Goal: Transaction & Acquisition: Purchase product/service

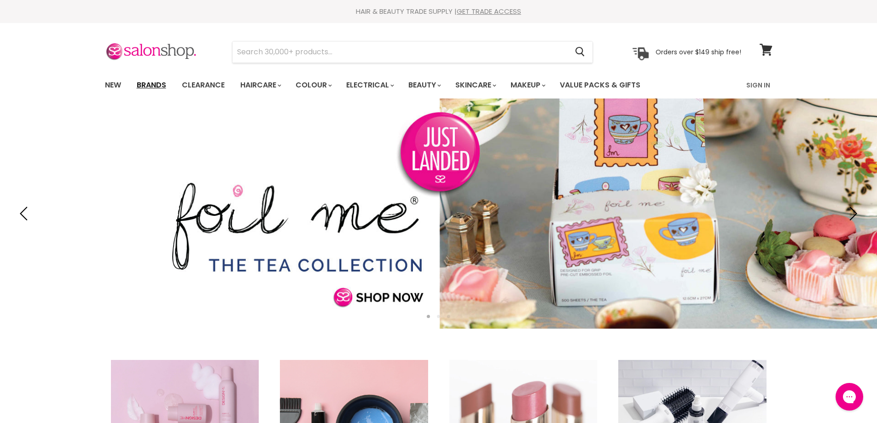
click at [153, 84] on link "Brands" at bounding box center [151, 85] width 43 height 19
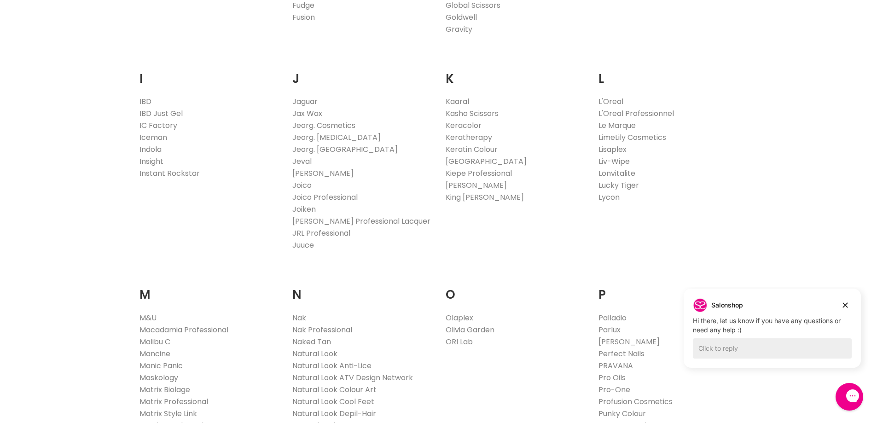
scroll to position [783, 0]
click at [297, 315] on link "Nak" at bounding box center [299, 317] width 14 height 11
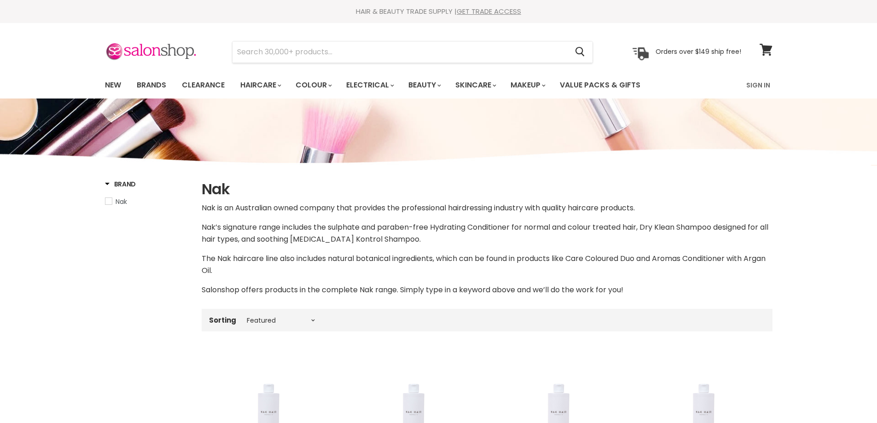
select select "manual"
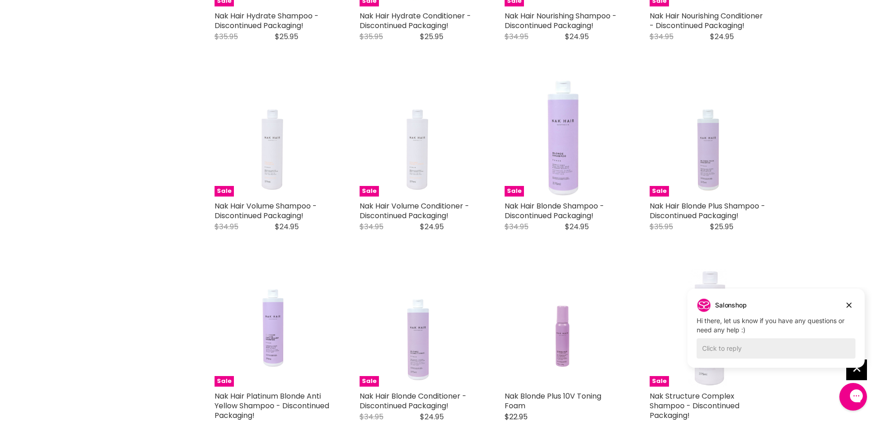
scroll to position [552, 0]
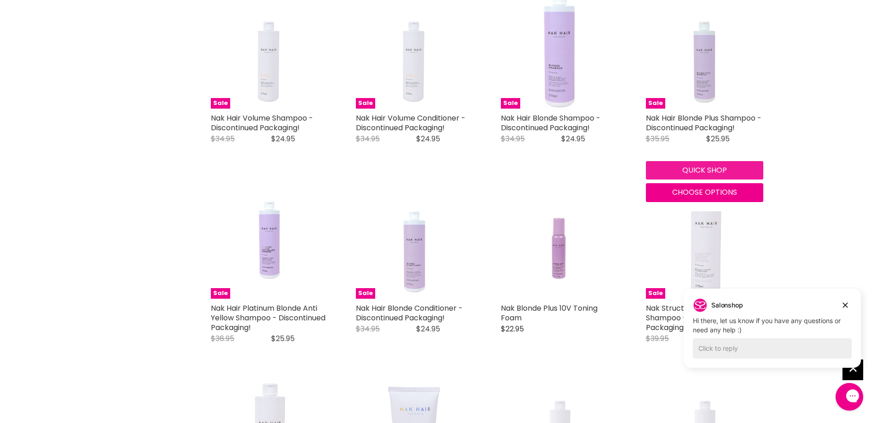
click at [696, 169] on button "Quick shop" at bounding box center [704, 170] width 117 height 18
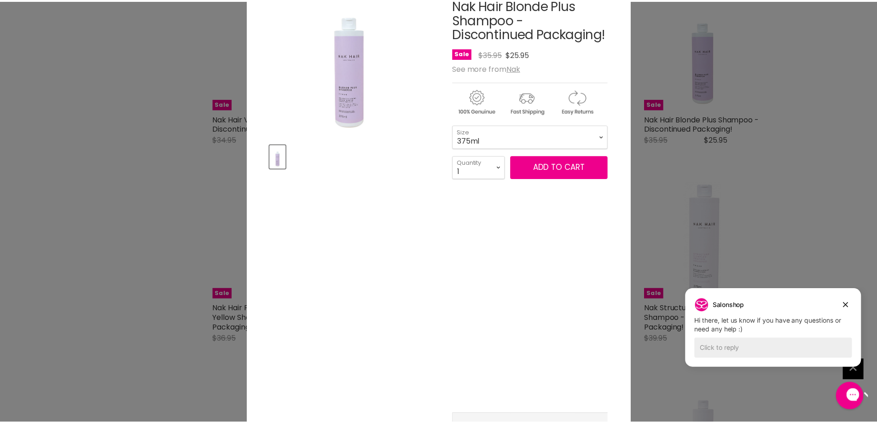
scroll to position [0, 0]
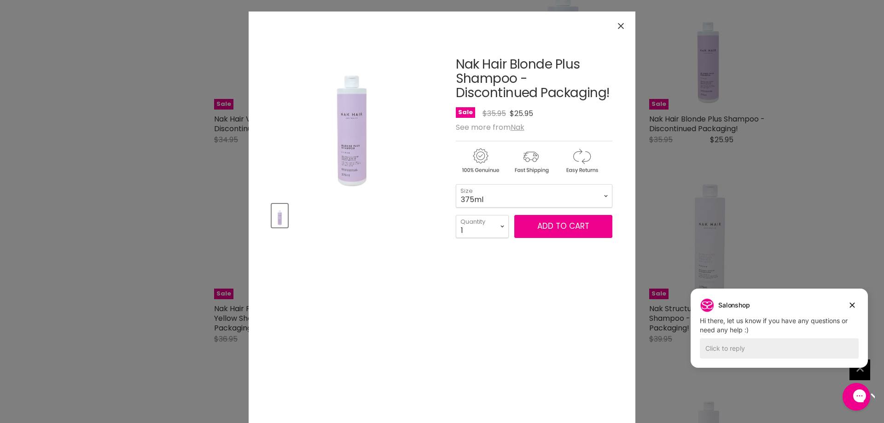
click at [618, 26] on icon "Close" at bounding box center [621, 26] width 6 height 6
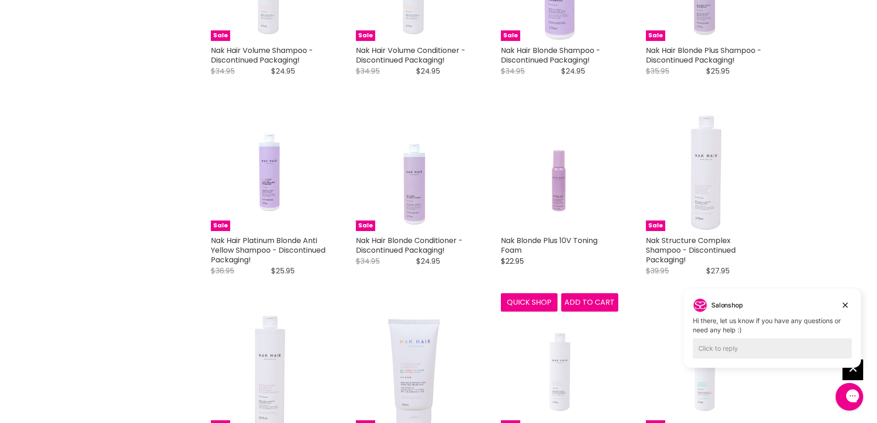
scroll to position [691, 0]
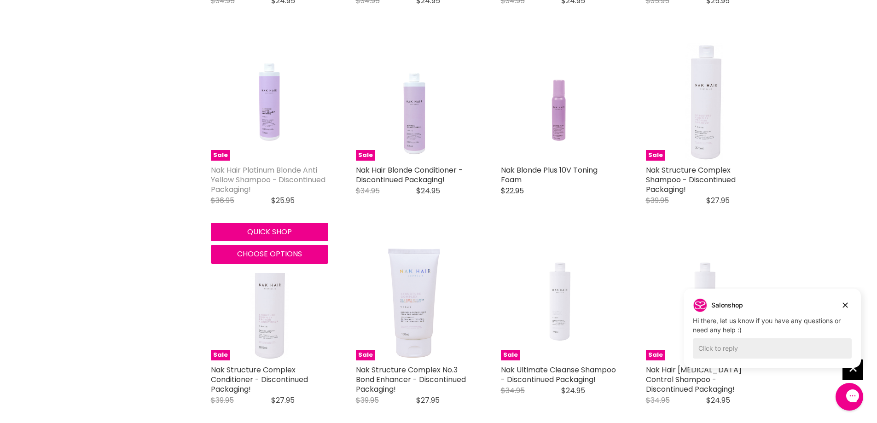
click at [239, 168] on link "Nak Hair Platinum Blonde Anti Yellow Shampoo - Discontinued Packaging!" at bounding box center [268, 180] width 115 height 30
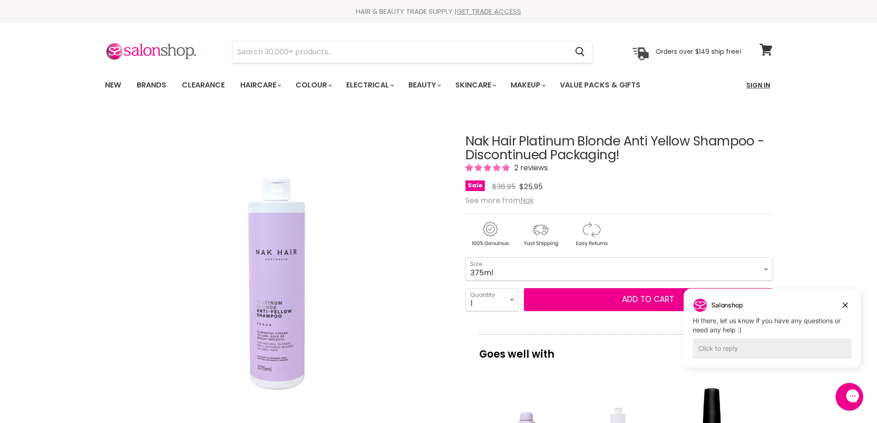
click at [759, 85] on link "Sign In" at bounding box center [758, 85] width 35 height 19
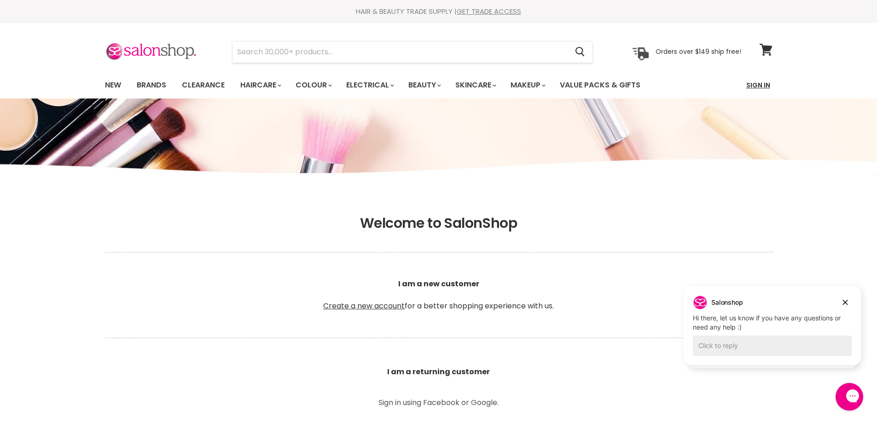
click at [761, 83] on link "Sign In" at bounding box center [758, 85] width 35 height 19
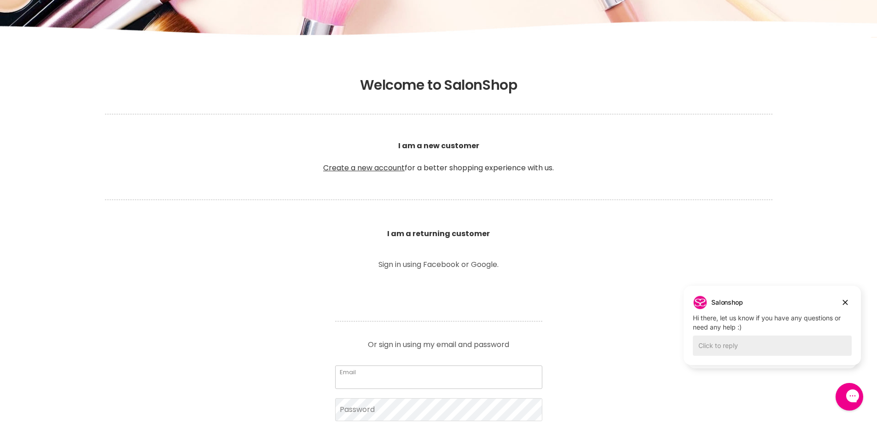
click at [342, 377] on input "Email" at bounding box center [438, 377] width 207 height 23
type input "[EMAIL_ADDRESS][DOMAIN_NAME]"
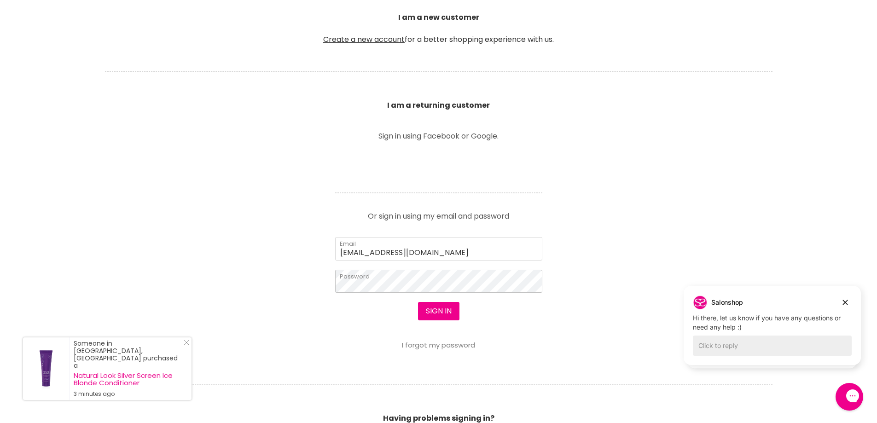
scroll to position [276, 0]
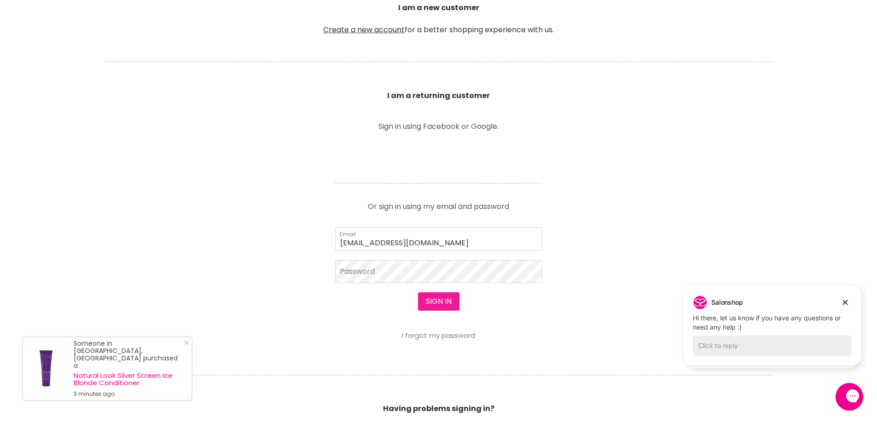
click at [437, 298] on button "Sign in" at bounding box center [438, 301] width 41 height 18
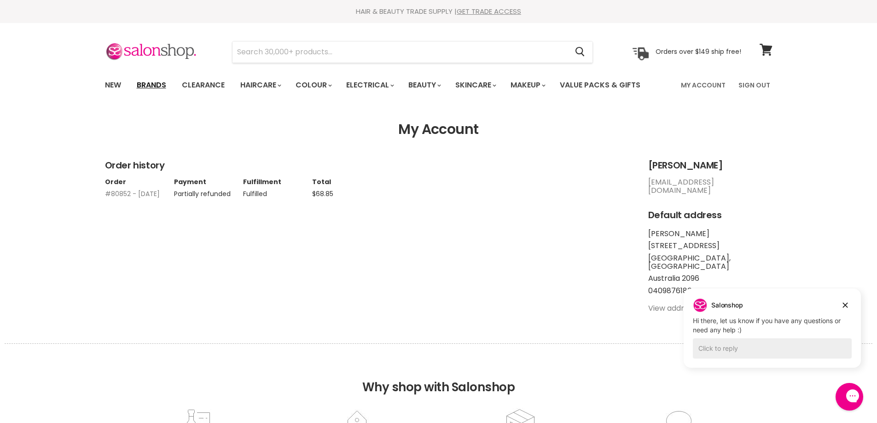
click at [151, 84] on link "Brands" at bounding box center [151, 85] width 43 height 19
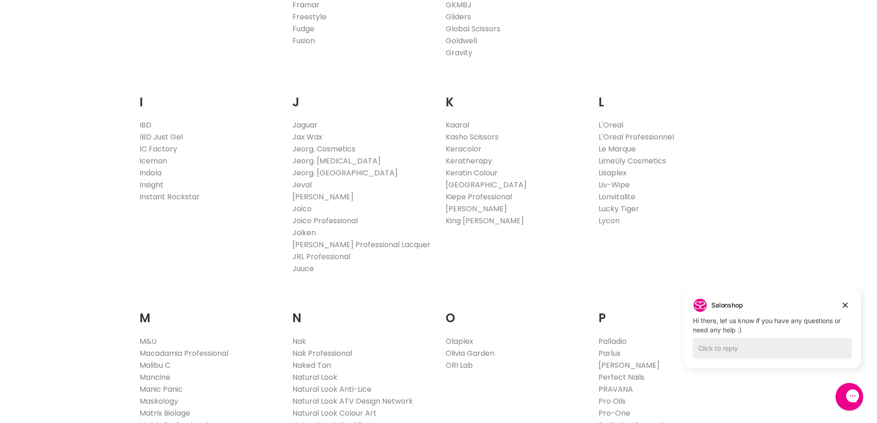
scroll to position [921, 0]
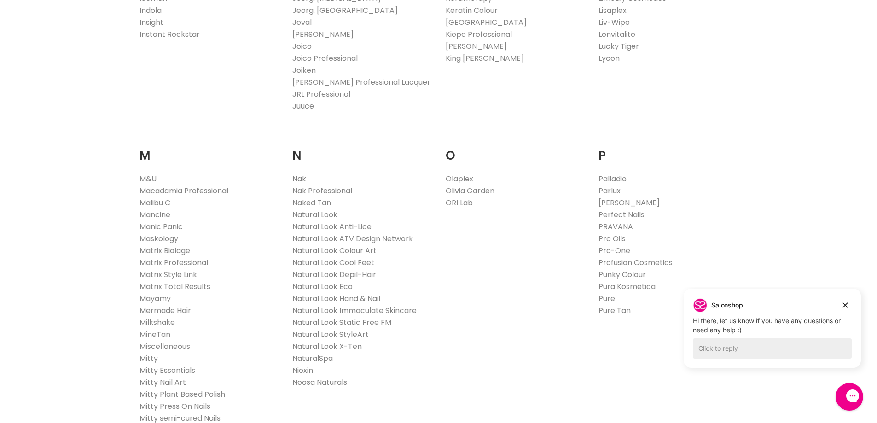
click at [300, 179] on link "Nak" at bounding box center [299, 179] width 14 height 11
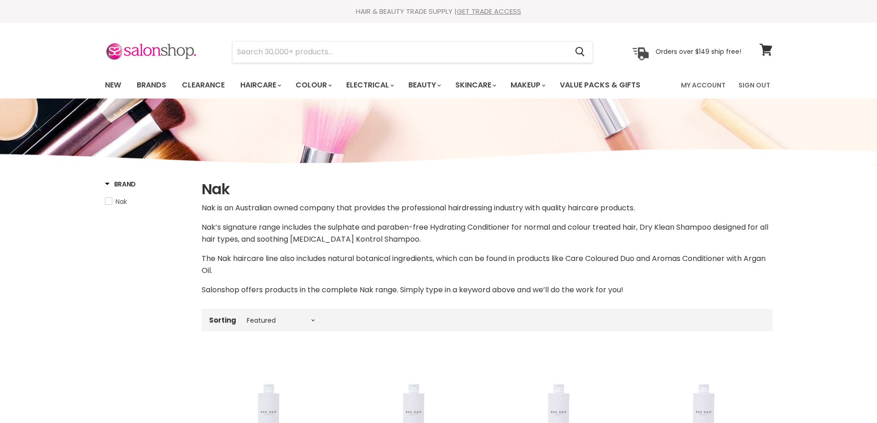
select select "manual"
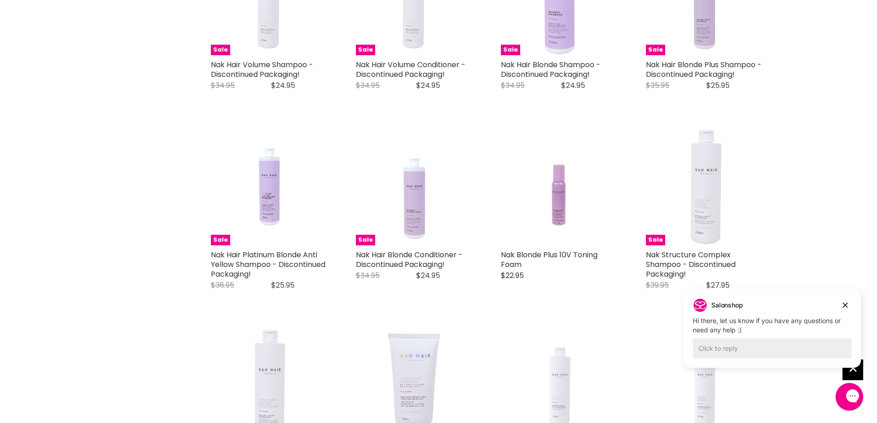
scroll to position [645, 0]
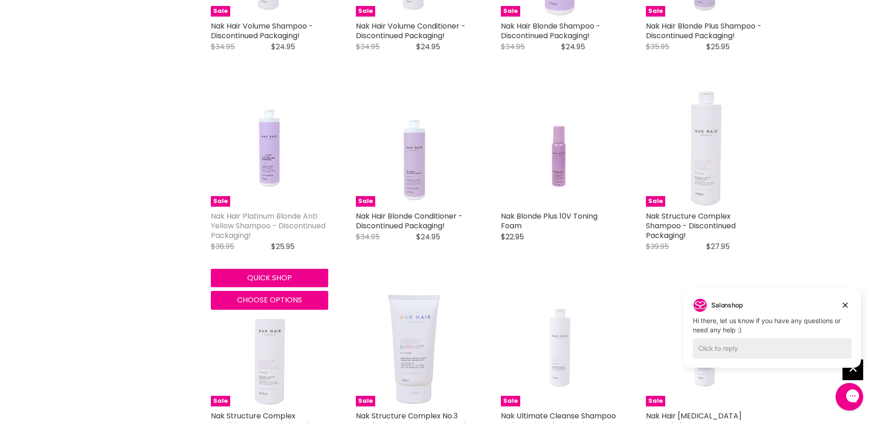
click at [244, 216] on link "Nak Hair Platinum Blonde Anti Yellow Shampoo - Discontinued Packaging!" at bounding box center [268, 226] width 115 height 30
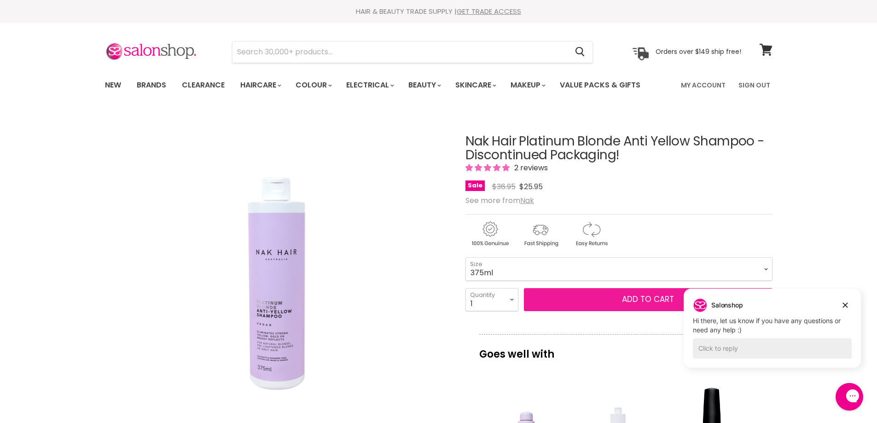
click at [657, 298] on span "Add to cart" at bounding box center [648, 299] width 52 height 11
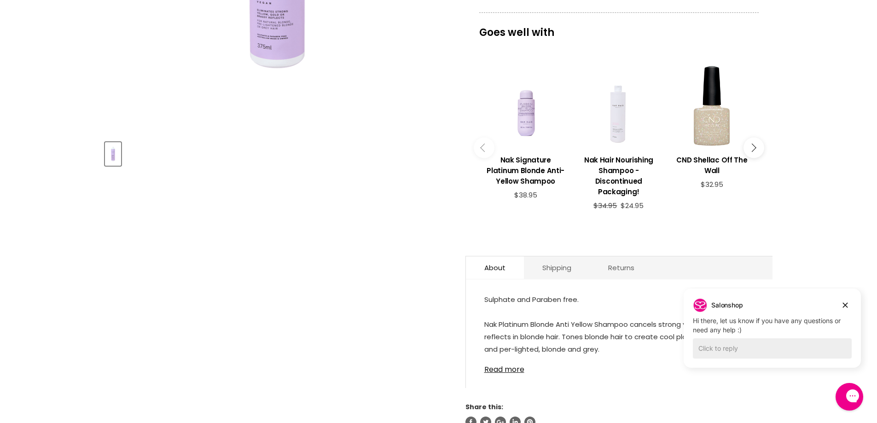
scroll to position [414, 0]
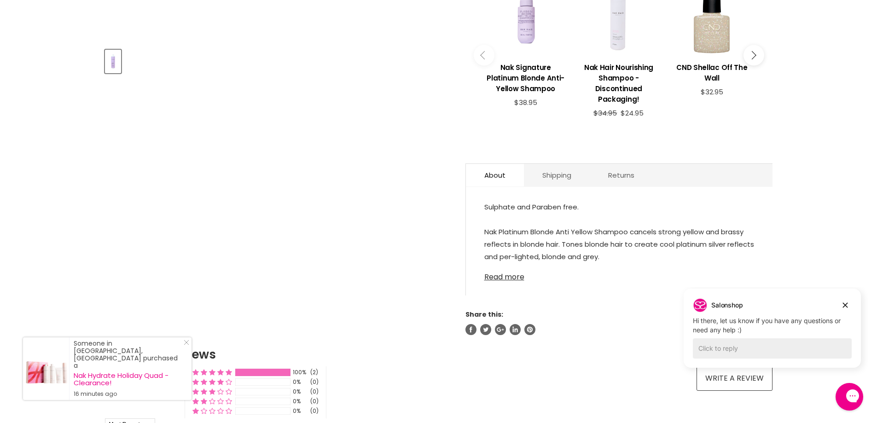
click at [502, 274] on link "Read more" at bounding box center [619, 274] width 270 height 14
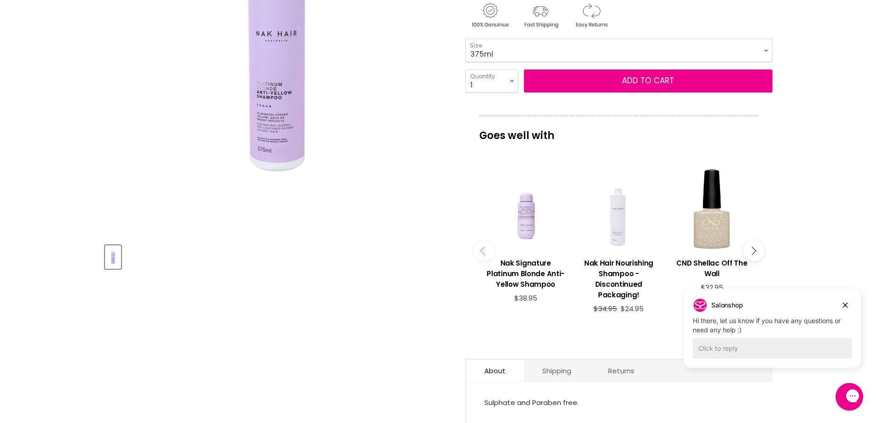
scroll to position [184, 0]
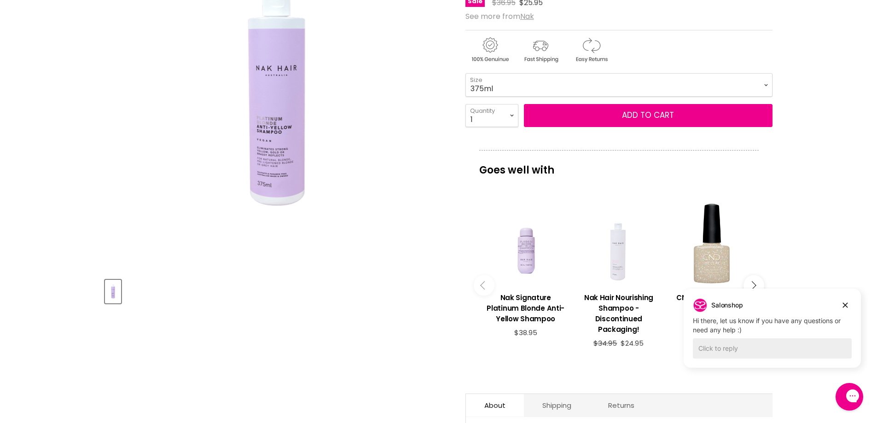
click at [263, 162] on img "Nak Hair Platinum Blonde Anti Yellow Shampoo - Discontinued Packaging! image. C…" at bounding box center [276, 99] width 215 height 322
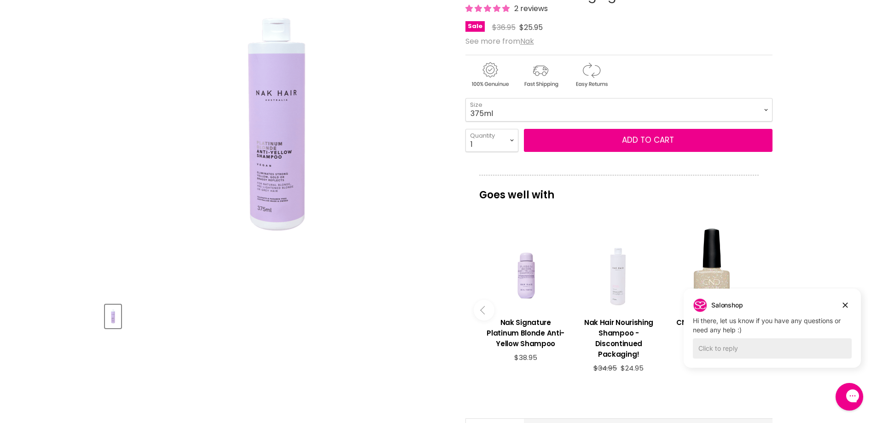
scroll to position [276, 0]
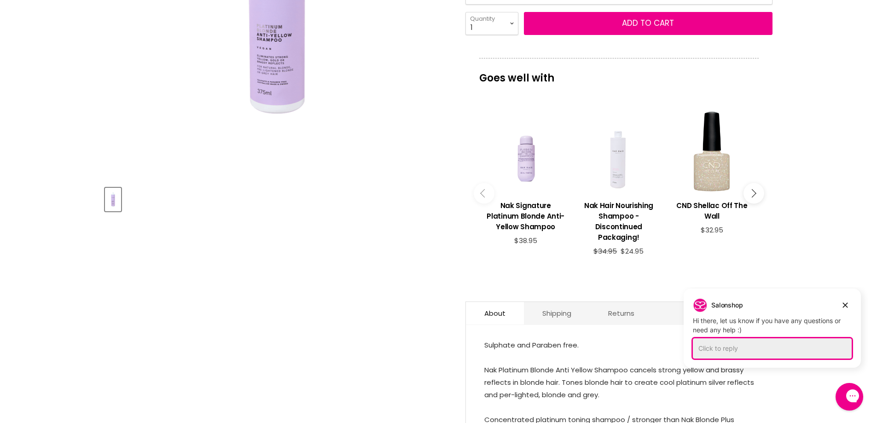
click at [710, 350] on div "Click to reply" at bounding box center [772, 348] width 159 height 20
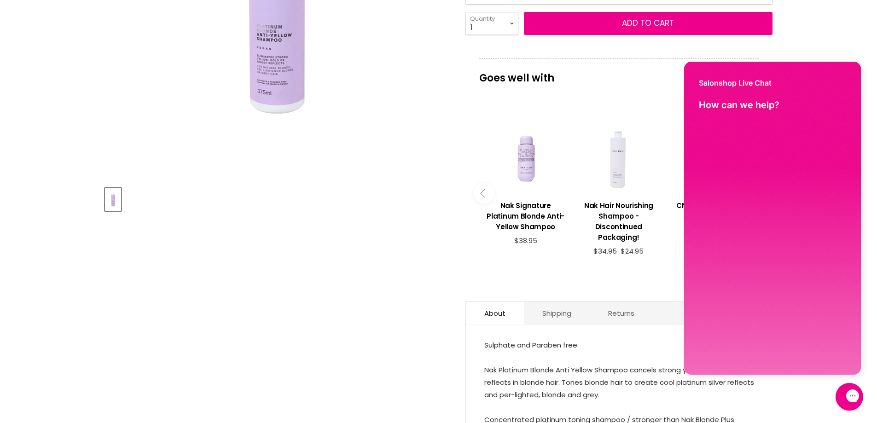
scroll to position [0, 0]
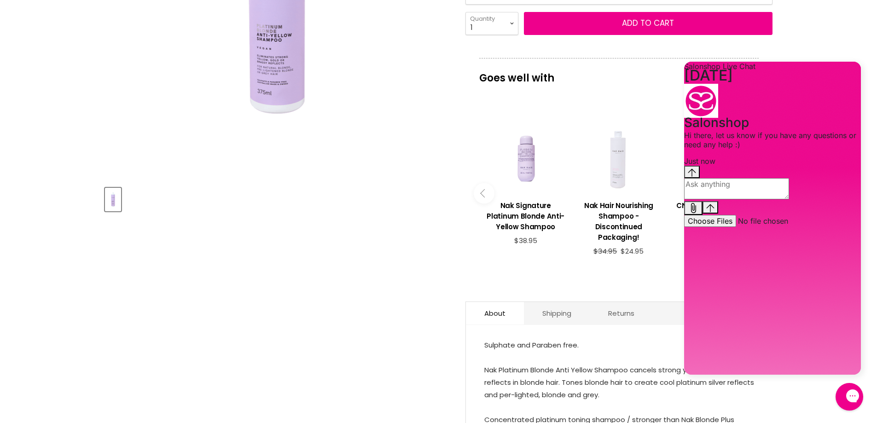
click at [703, 199] on textarea "live chat message input" at bounding box center [736, 188] width 105 height 21
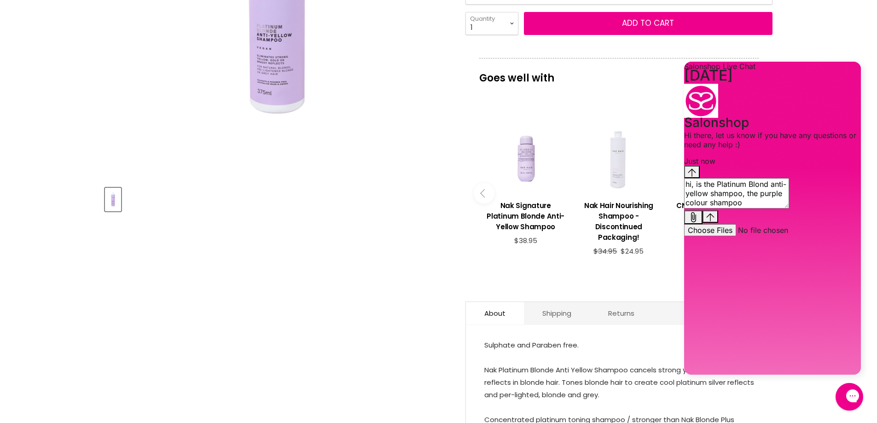
type textarea "hi, is the Platinum Blond anti-yellow shampoo, the purple colour shampoo?"
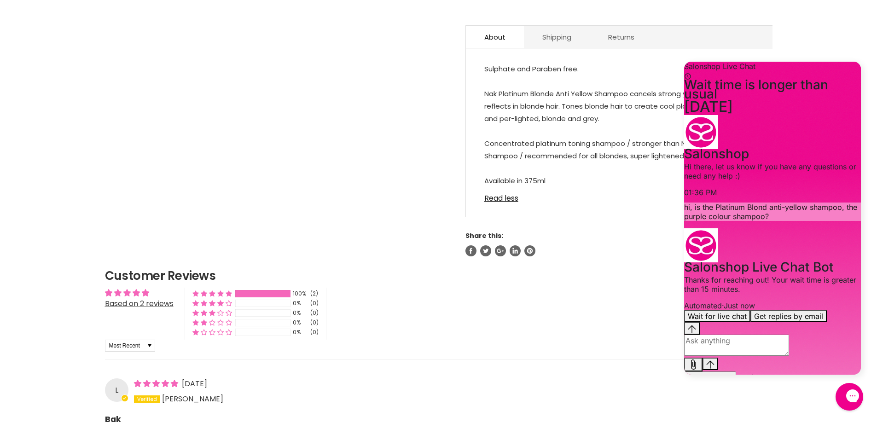
scroll to position [368, 0]
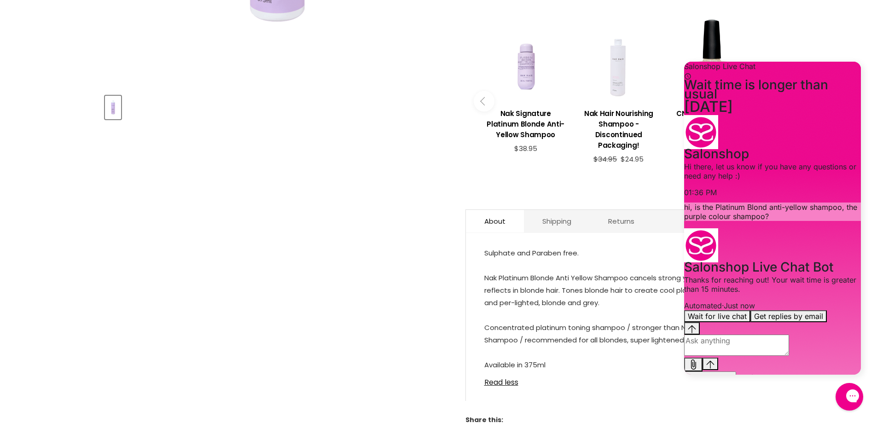
click at [363, 209] on article "Click or scroll to zoom Tap or pinch to zoom Nak Hair Platinum Blonde Anti Yell…" at bounding box center [439, 91] width 668 height 697
click at [450, 245] on article "Click or scroll to zoom Tap or pinch to zoom Nak Hair Platinum Blonde Anti Yell…" at bounding box center [439, 91] width 668 height 697
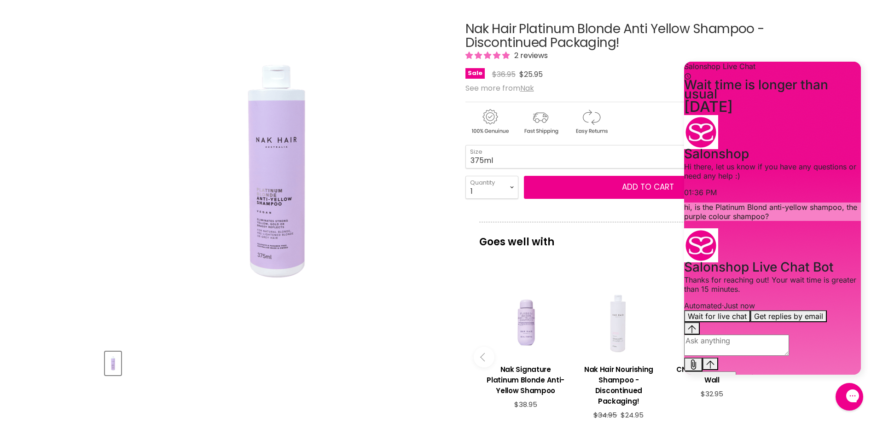
scroll to position [92, 0]
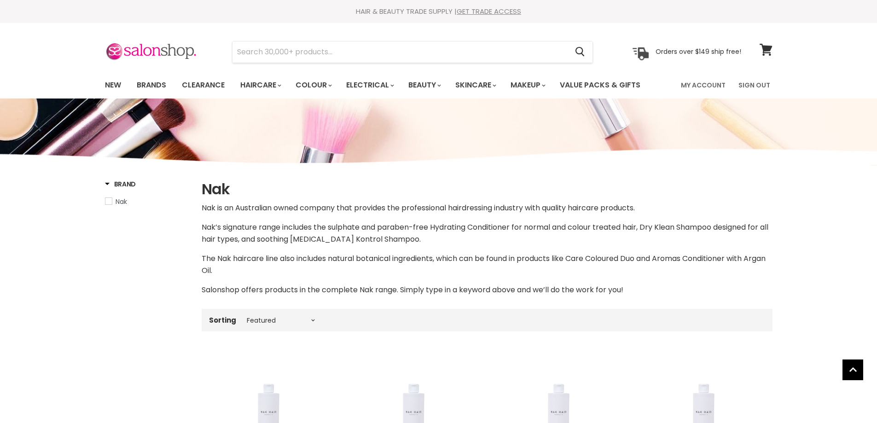
select select "manual"
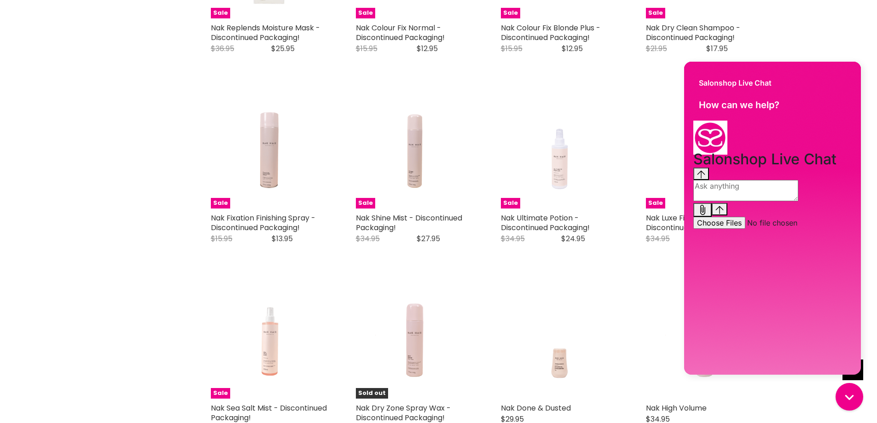
scroll to position [1553, 0]
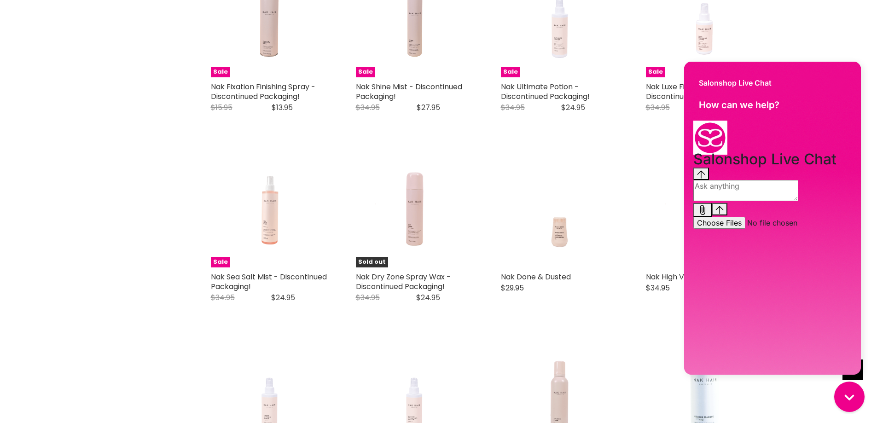
click at [843, 392] on div "Gorgias live chat" at bounding box center [849, 397] width 20 height 20
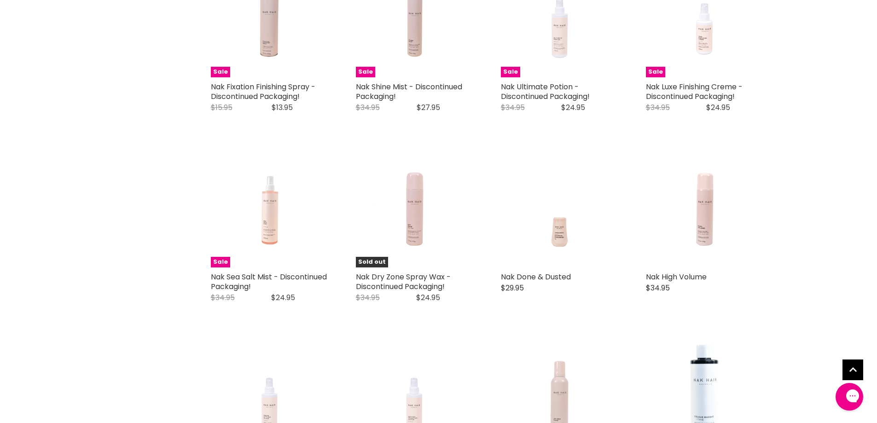
click at [877, 396] on icon "Gorgias live chat" at bounding box center [885, 395] width 10 height 10
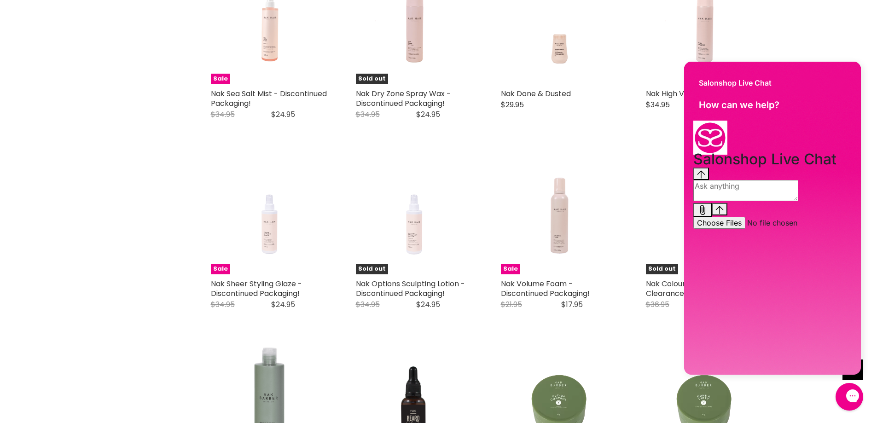
scroll to position [1738, 0]
click at [877, 397] on icon "Gorgias live chat" at bounding box center [886, 396] width 10 height 10
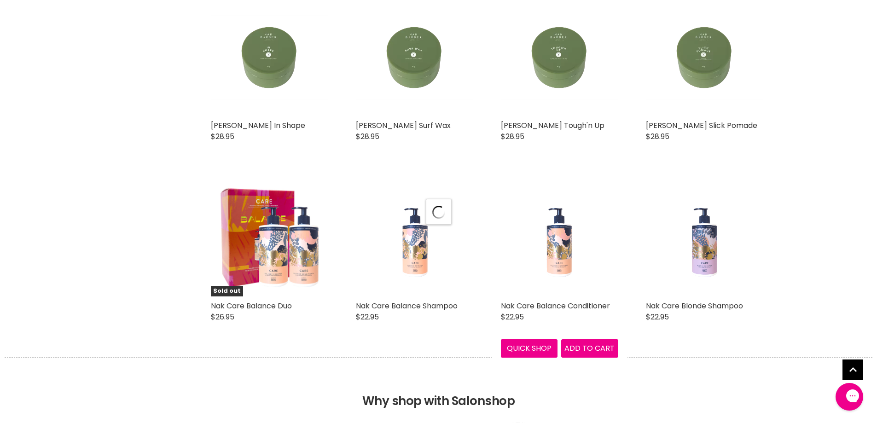
scroll to position [2290, 0]
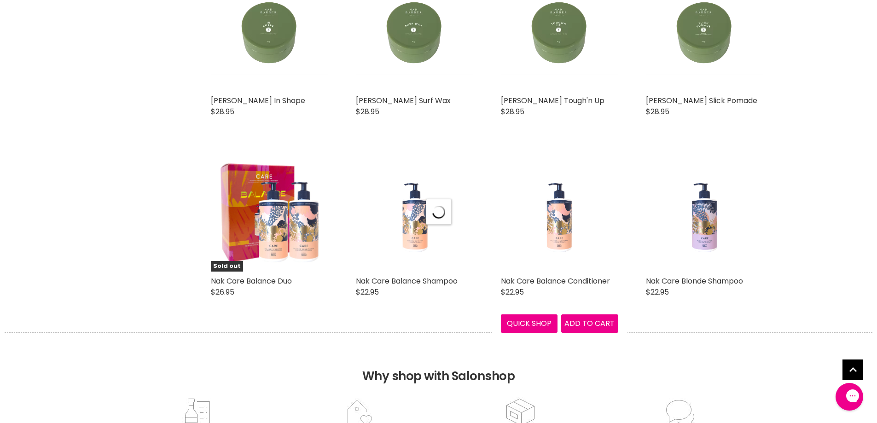
select select "manual"
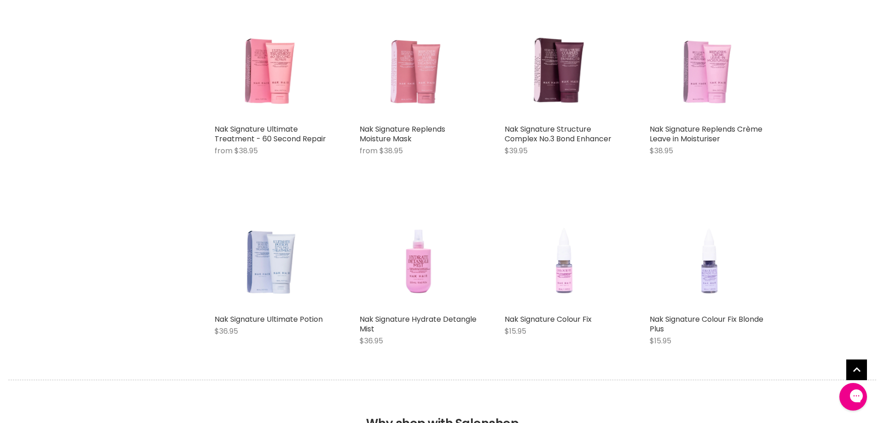
scroll to position [4592, 0]
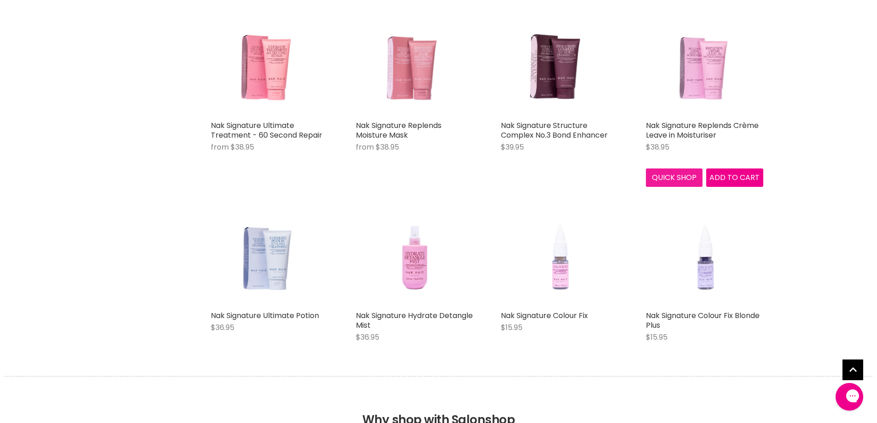
click at [677, 180] on button "Quick shop" at bounding box center [674, 178] width 57 height 18
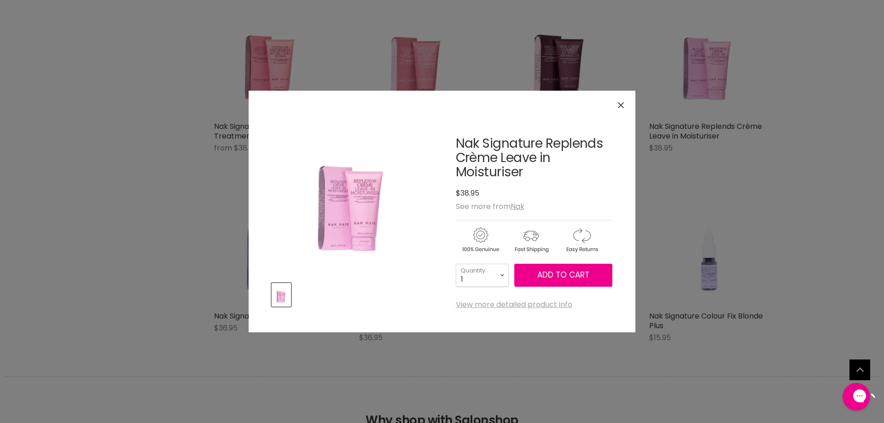
click at [514, 302] on link "View more detailed product info" at bounding box center [514, 305] width 116 height 8
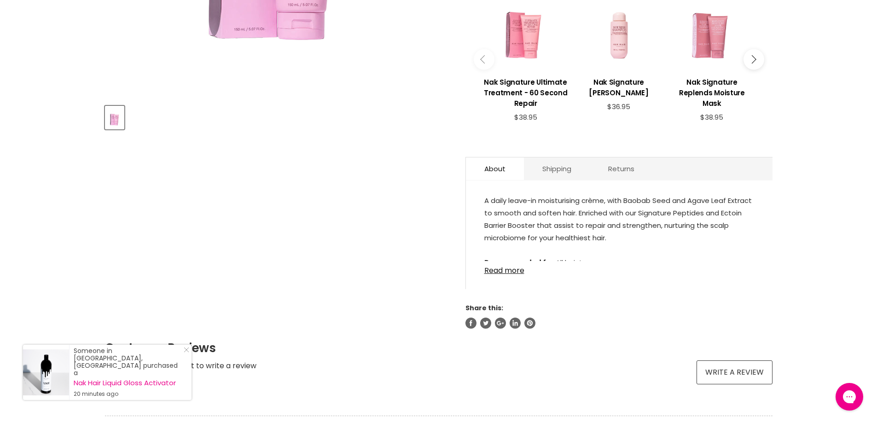
scroll to position [368, 0]
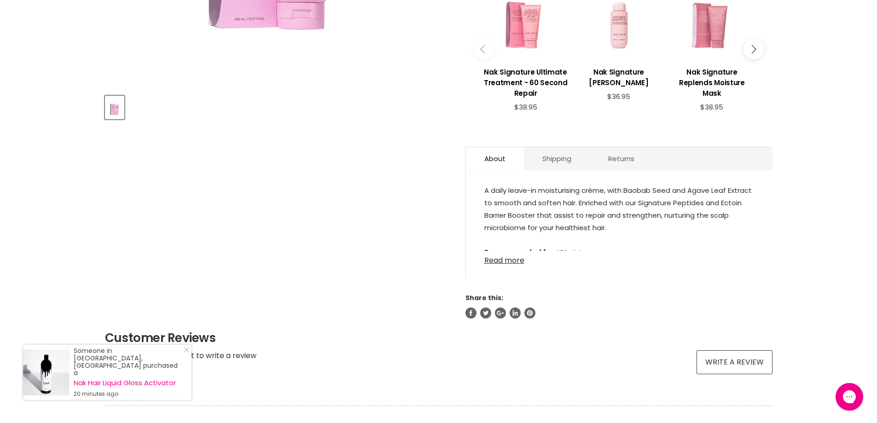
click at [517, 262] on link "Read more" at bounding box center [619, 258] width 270 height 14
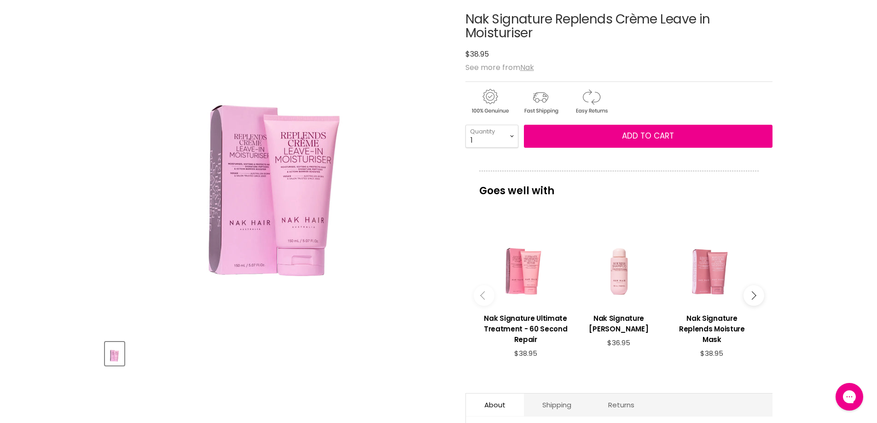
scroll to position [138, 0]
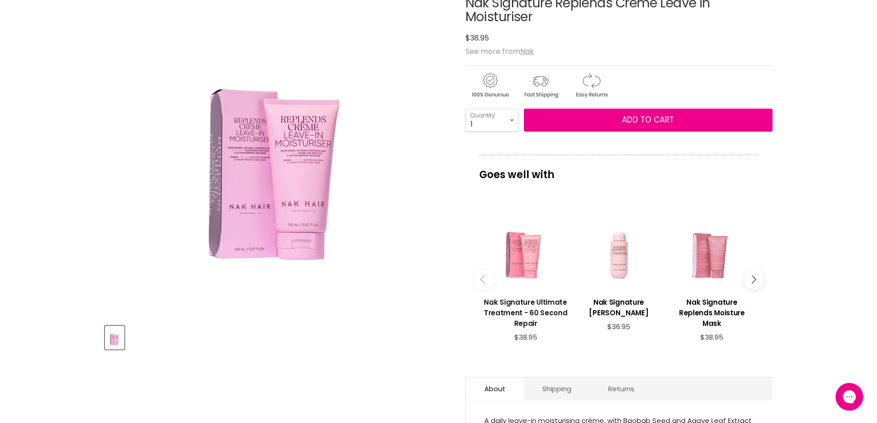
click at [538, 302] on h3 "Nak Signature Ultimate Treatment - 60 Second Repair" at bounding box center [526, 313] width 84 height 32
click at [719, 301] on h3 "Nak Signature Replends Moisture Mask" at bounding box center [712, 313] width 84 height 32
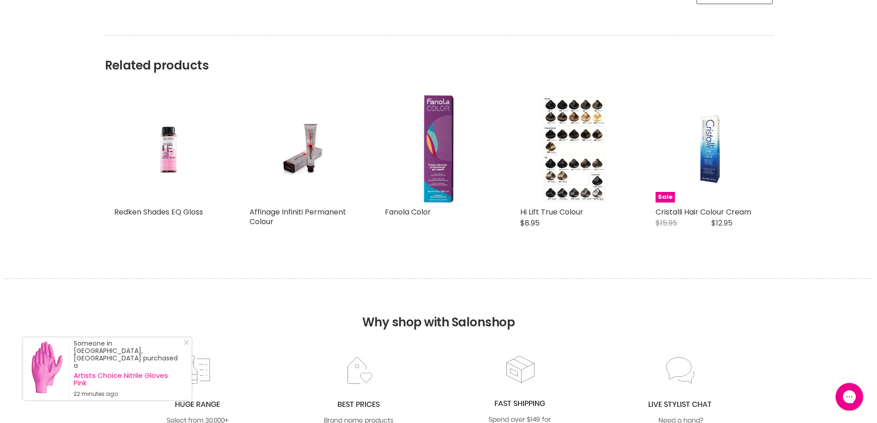
scroll to position [737, 0]
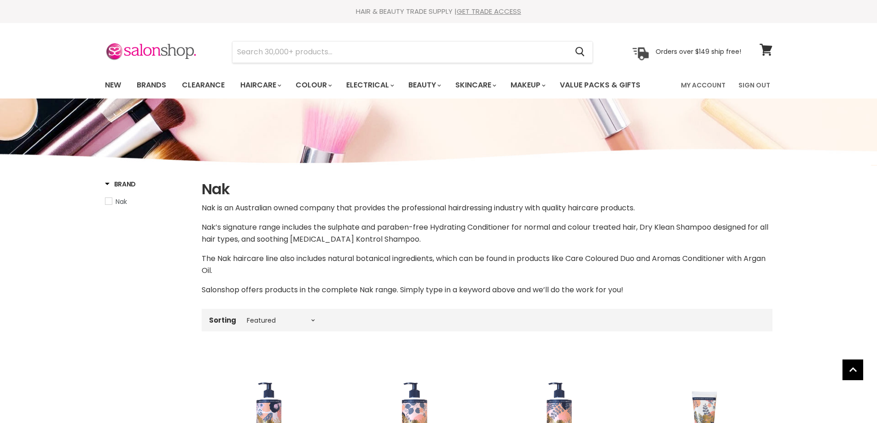
select select "manual"
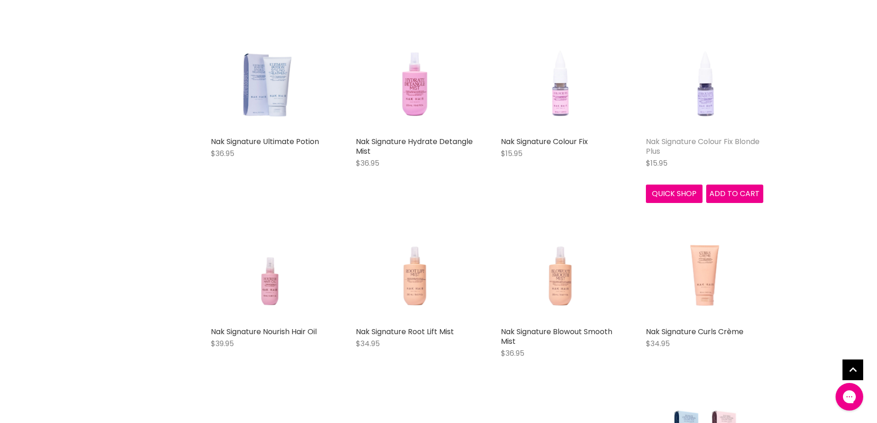
click at [682, 139] on link "Nak Signature Colour Fix Blonde Plus" at bounding box center [703, 146] width 114 height 20
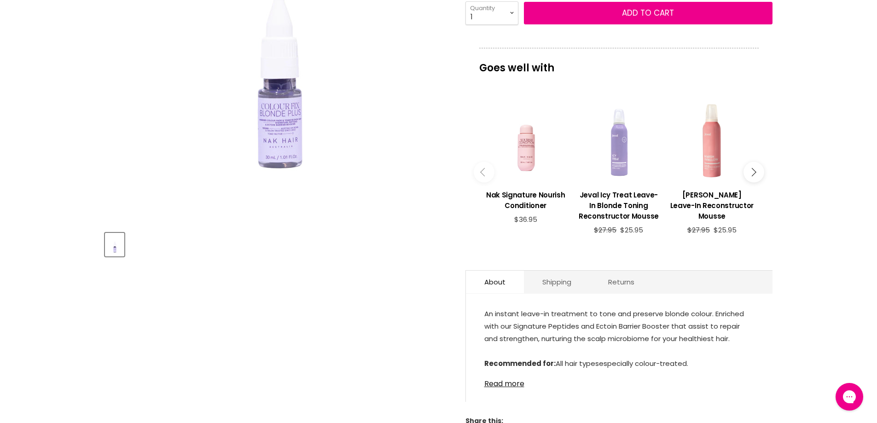
scroll to position [322, 0]
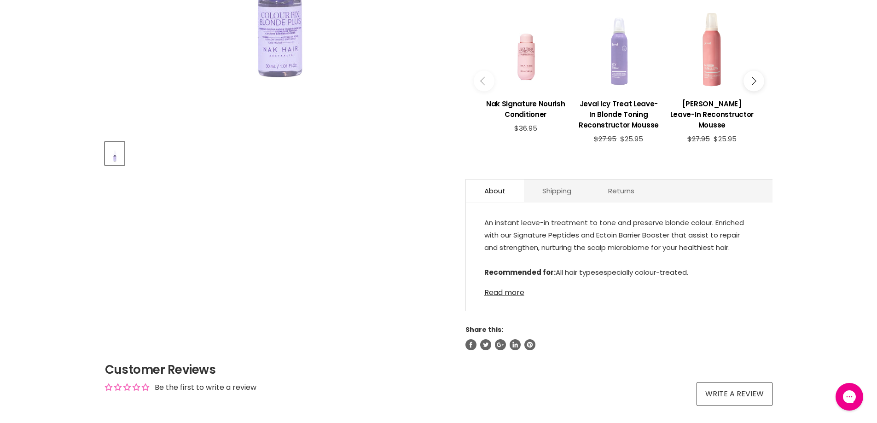
click at [500, 291] on link "Read more" at bounding box center [619, 290] width 270 height 14
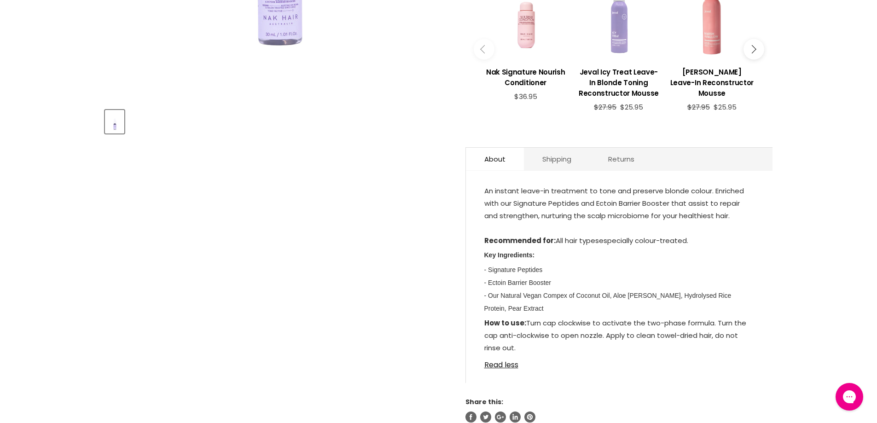
scroll to position [276, 0]
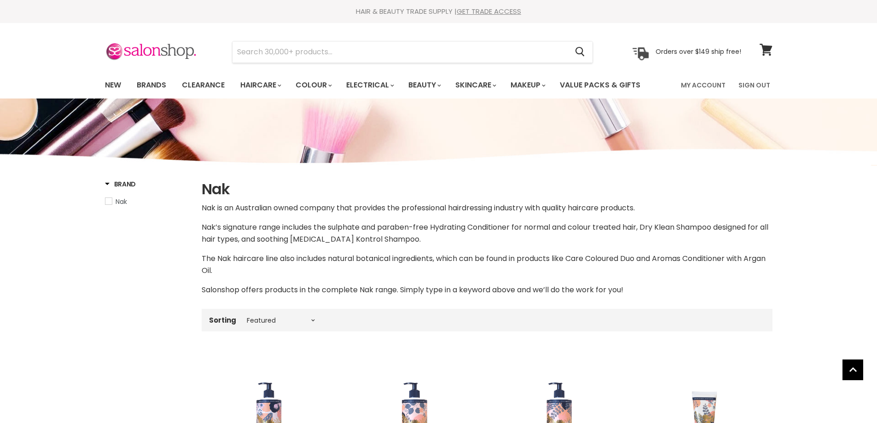
select select "manual"
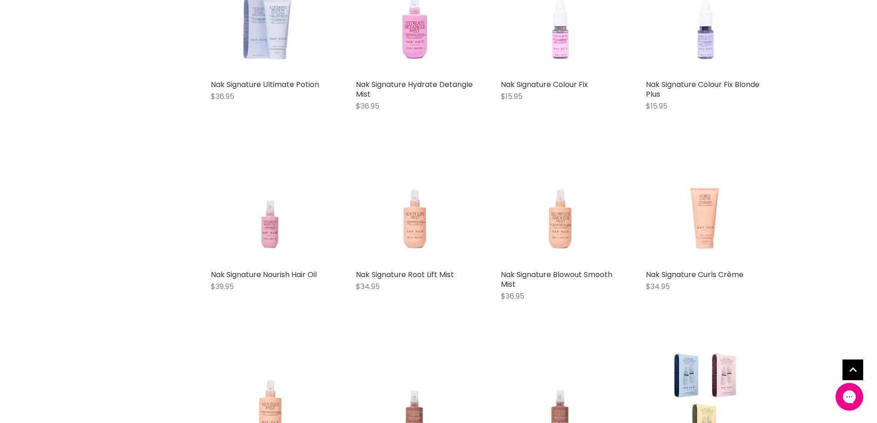
scroll to position [2546, 0]
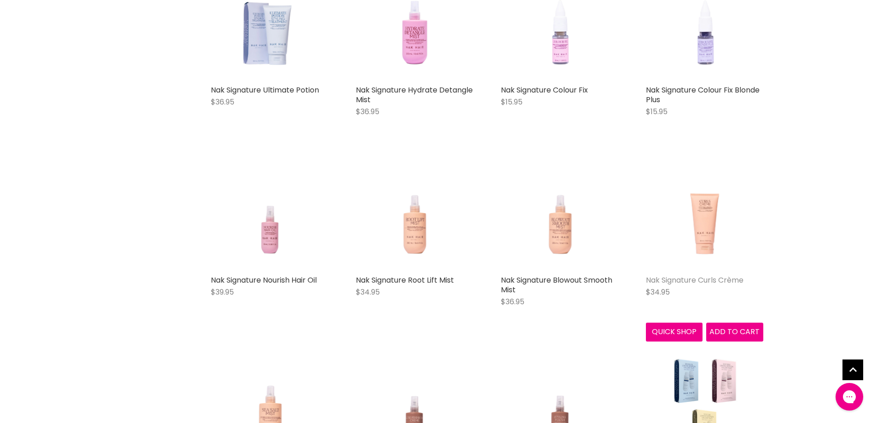
click at [672, 280] on link "Nak Signature Curls Crème" at bounding box center [695, 280] width 98 height 11
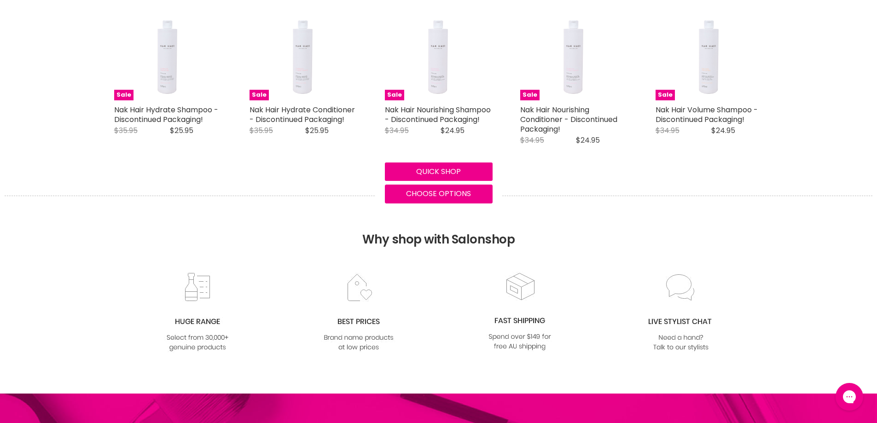
scroll to position [829, 0]
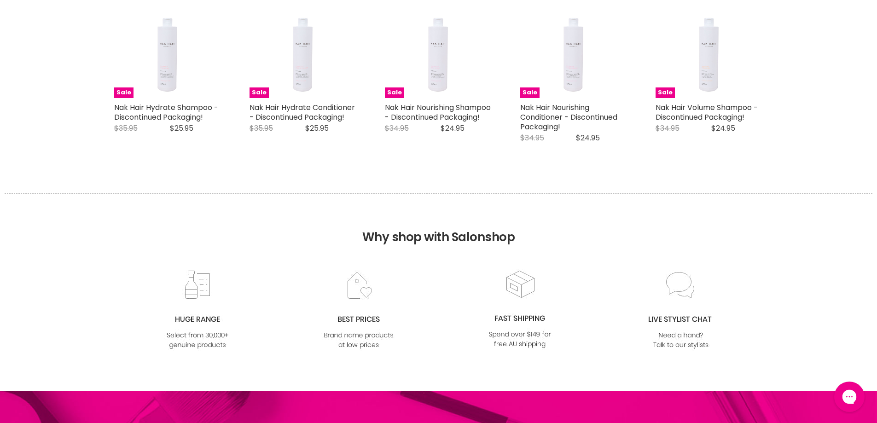
click at [848, 396] on icon "Gorgias live chat" at bounding box center [849, 397] width 10 height 10
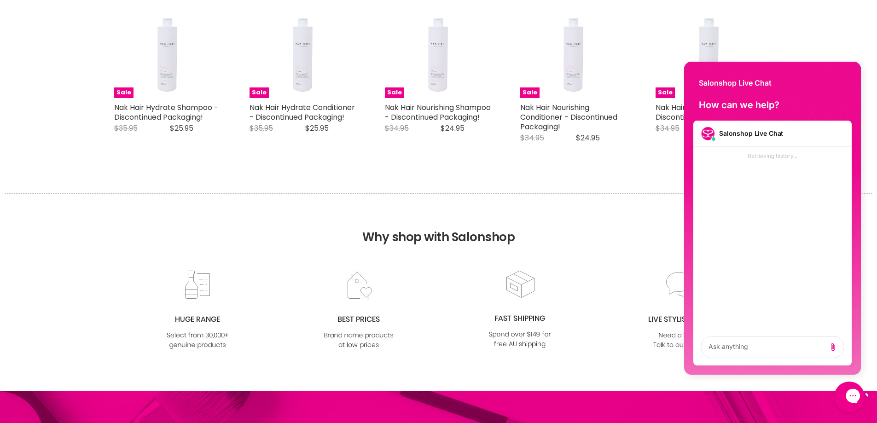
scroll to position [0, 0]
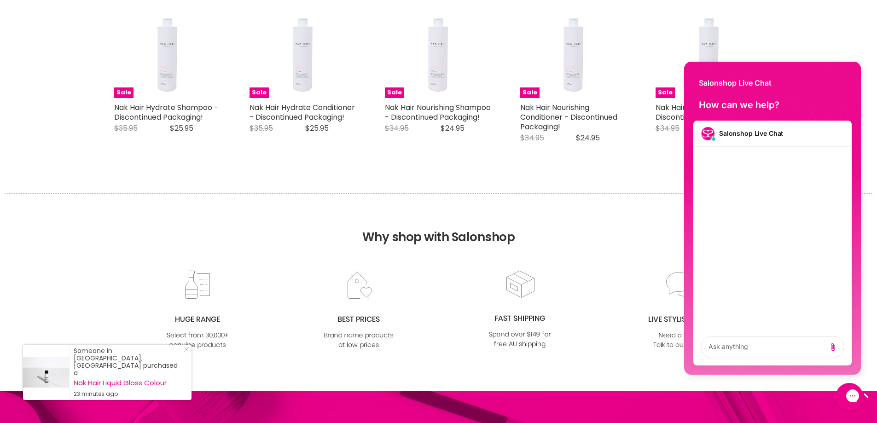
click at [749, 130] on h2 "Salonshop Live Chat" at bounding box center [751, 133] width 64 height 9
click at [713, 343] on textarea "live chat message input" at bounding box center [744, 332] width 87 height 21
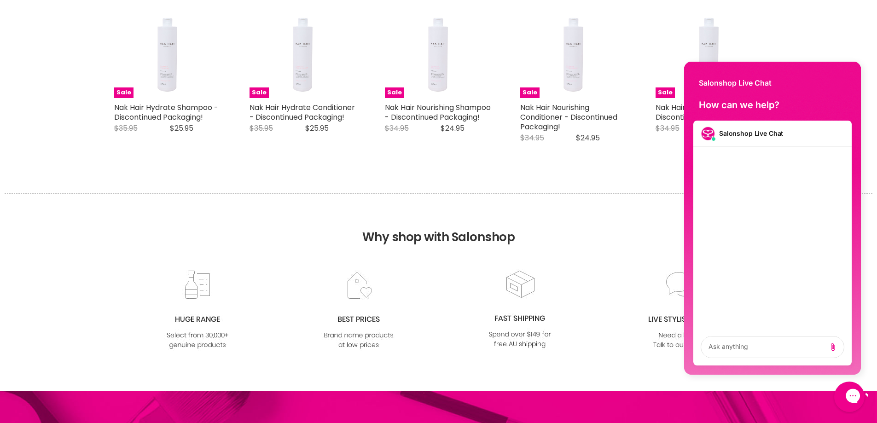
click at [877, 395] on icon "Gorgias live chat" at bounding box center [885, 395] width 10 height 10
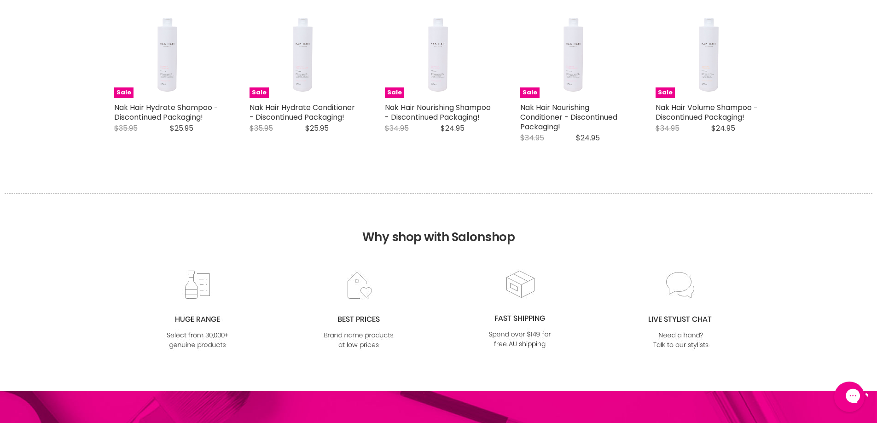
click at [877, 395] on icon "Gorgias live chat" at bounding box center [885, 395] width 10 height 10
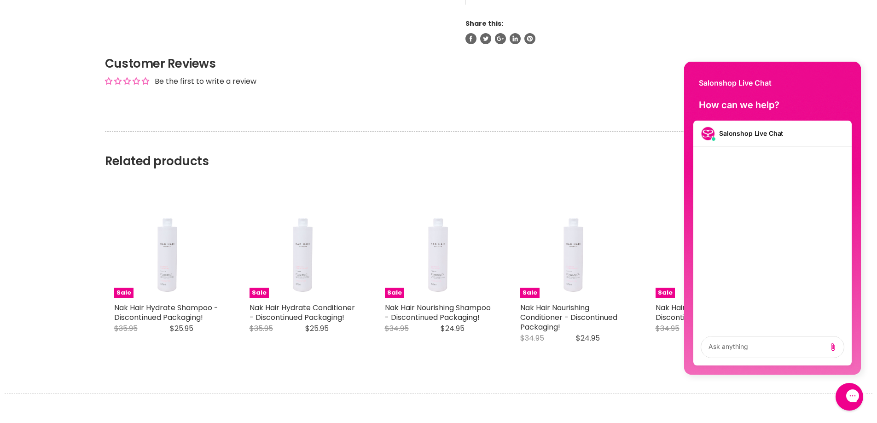
scroll to position [599, 0]
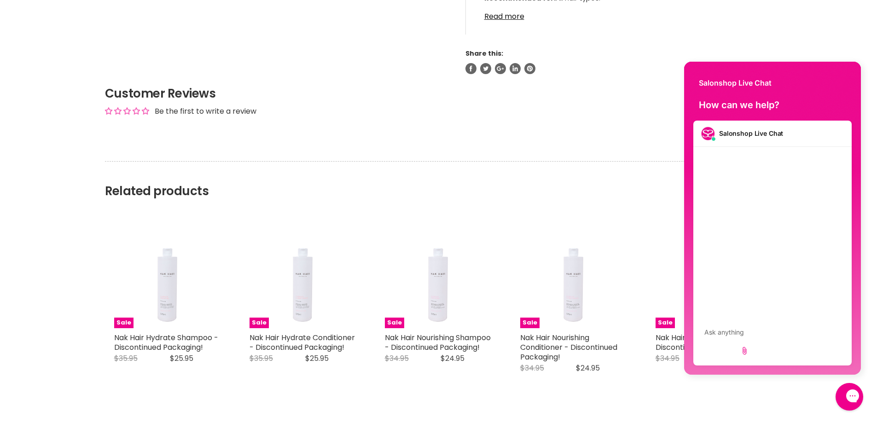
click at [710, 343] on textarea "live chat message input" at bounding box center [744, 332] width 87 height 21
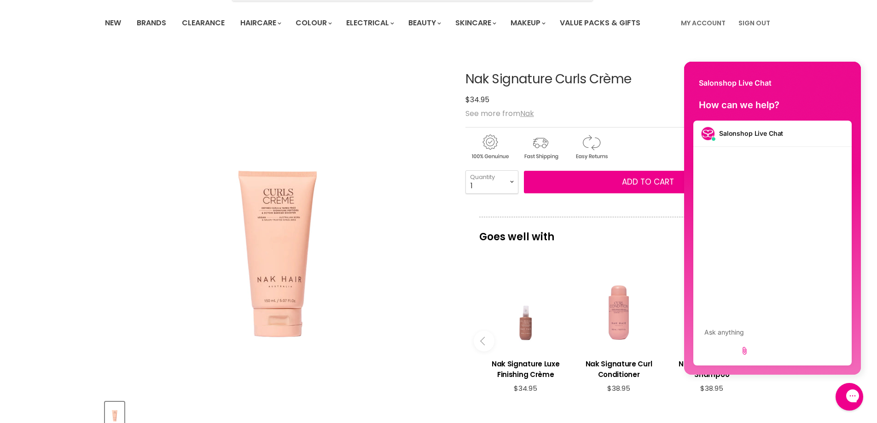
scroll to position [0, 0]
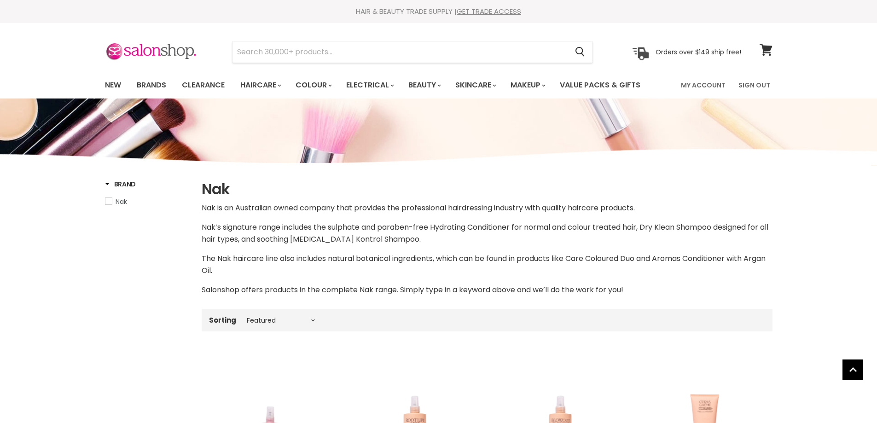
select select "manual"
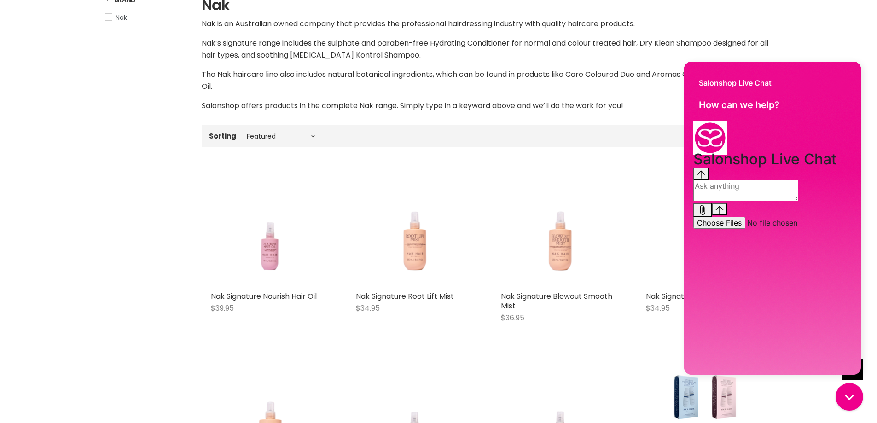
scroll to position [368, 0]
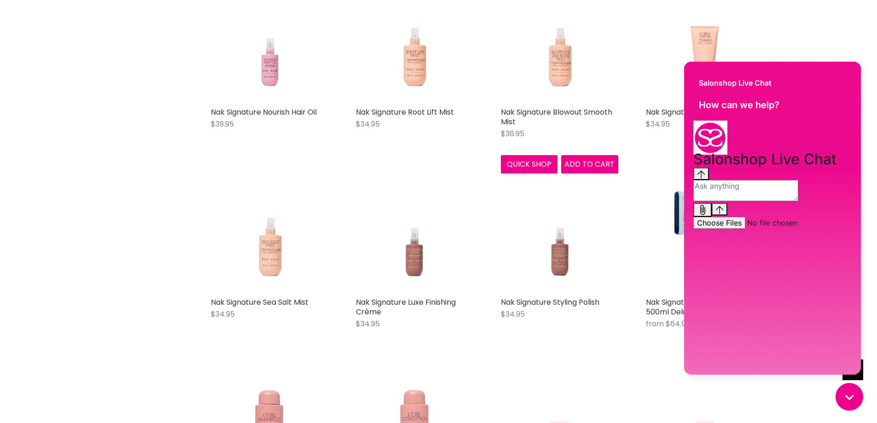
click at [566, 148] on div "Nak Signature Blowout Smooth Mist $36.95 Nak Quick shop Add to cart" at bounding box center [560, 79] width 136 height 207
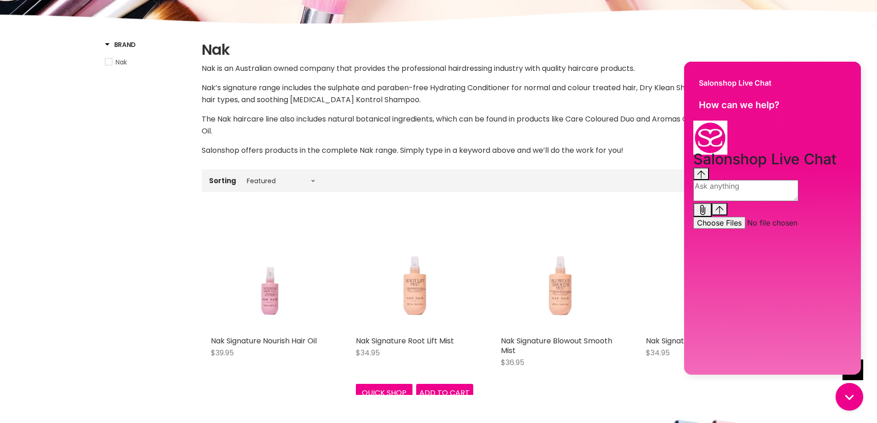
scroll to position [0, 0]
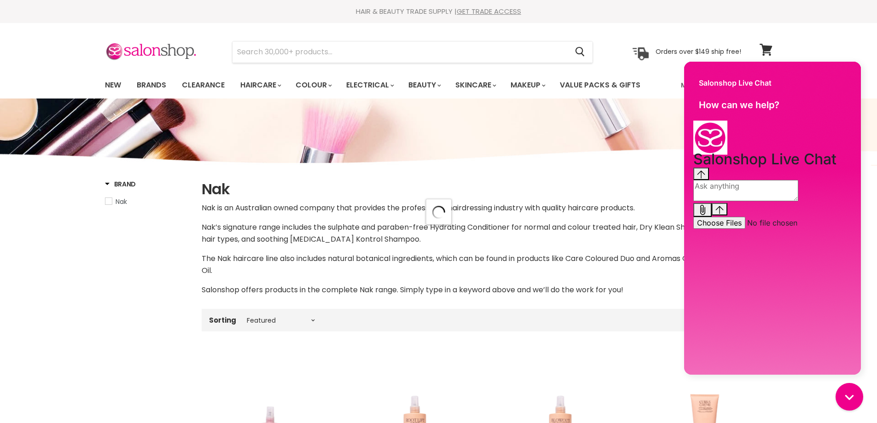
select select "manual"
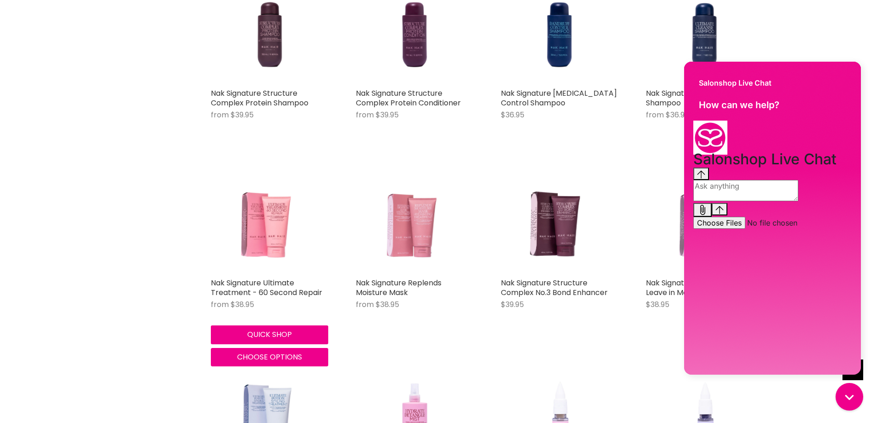
scroll to position [2210, 0]
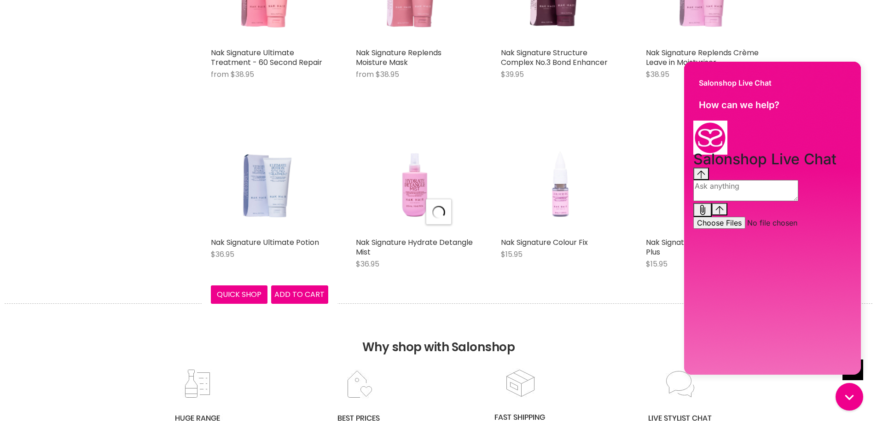
select select "manual"
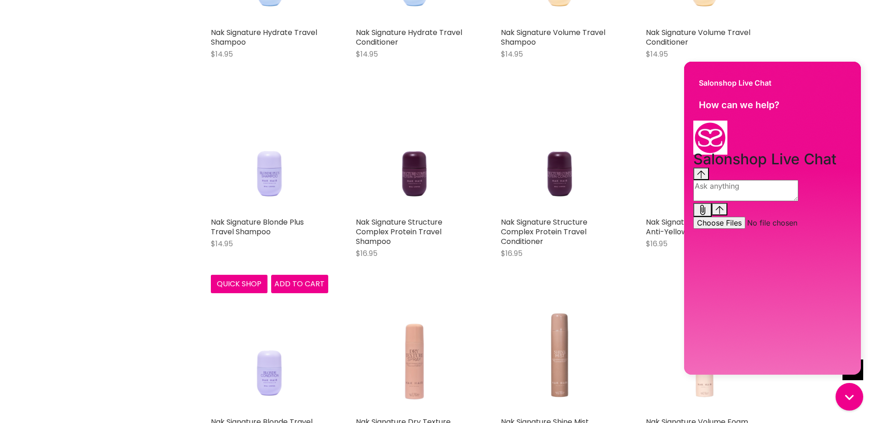
scroll to position [3499, 0]
